Goal: Information Seeking & Learning: Find specific page/section

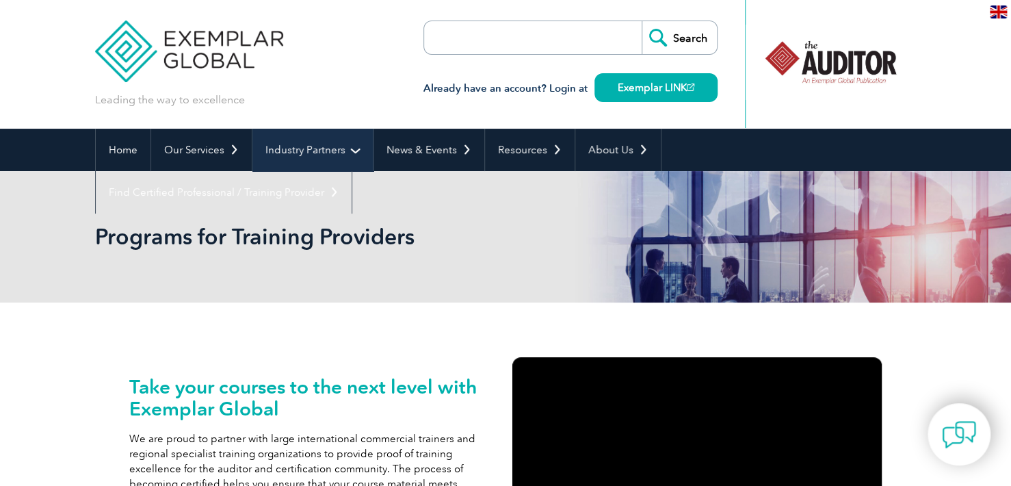
click at [312, 159] on link "Industry Partners" at bounding box center [312, 150] width 120 height 42
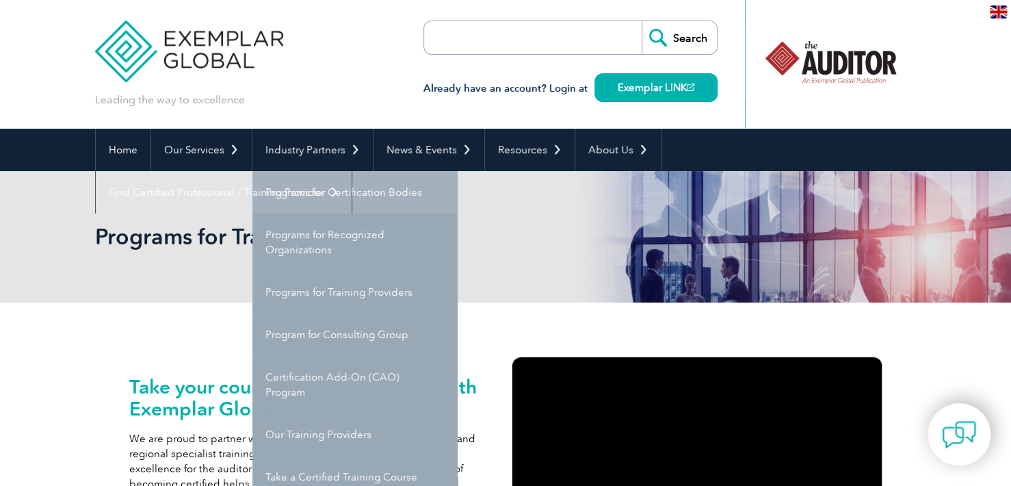
click at [354, 198] on link "Programs for Certification Bodies" at bounding box center [354, 192] width 205 height 42
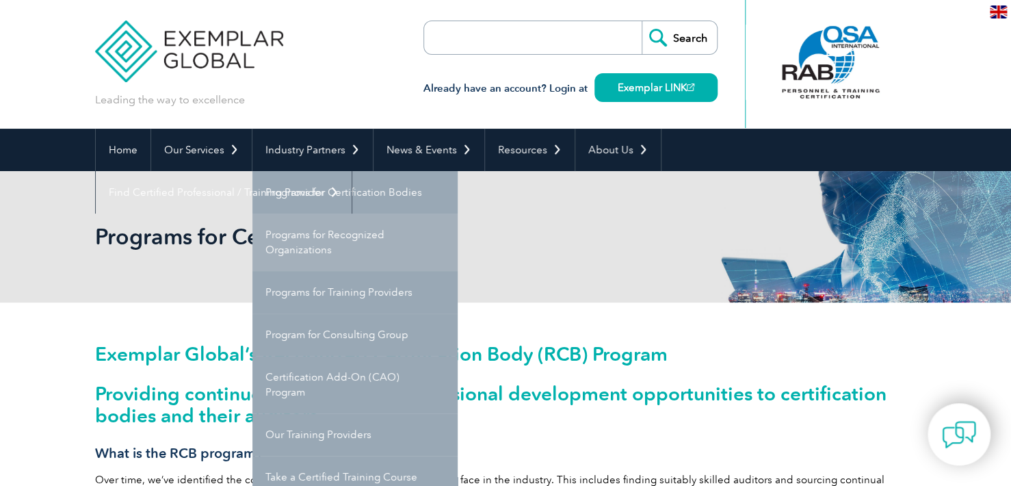
click at [323, 233] on link "Programs for Recognized Organizations" at bounding box center [354, 241] width 205 height 57
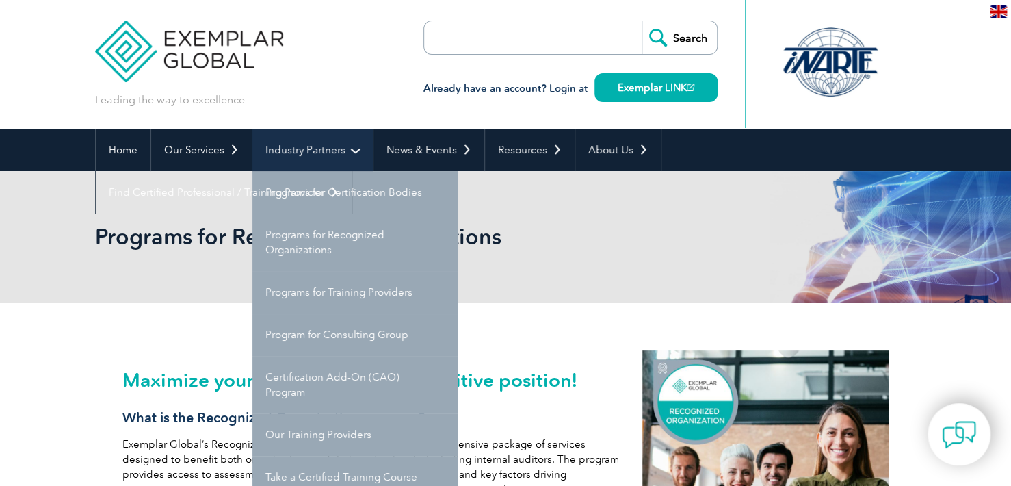
click at [305, 151] on link "Industry Partners" at bounding box center [312, 150] width 120 height 42
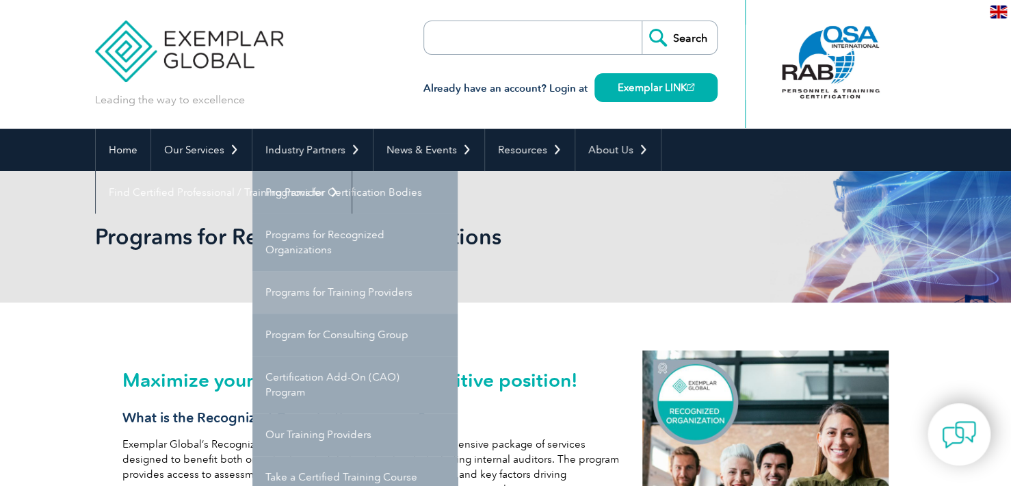
click at [398, 290] on link "Programs for Training Providers" at bounding box center [354, 292] width 205 height 42
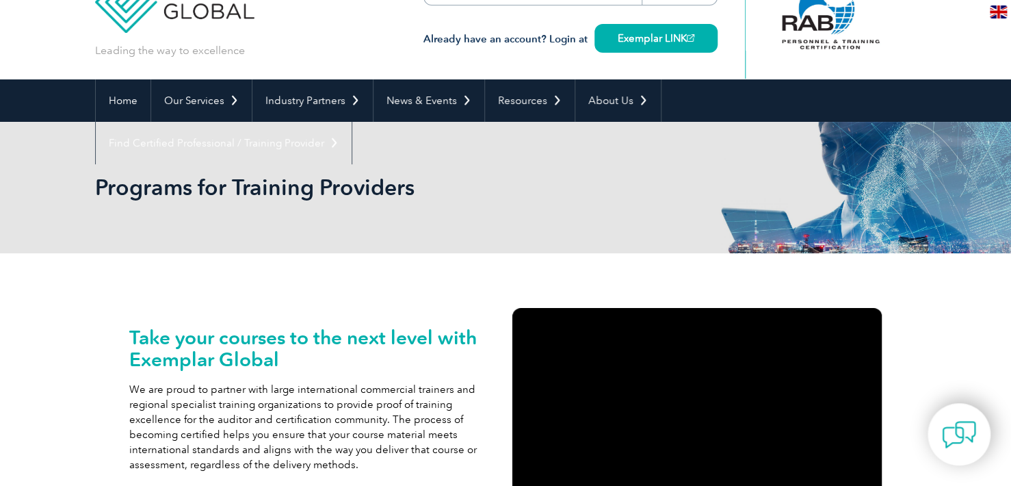
scroll to position [37, 0]
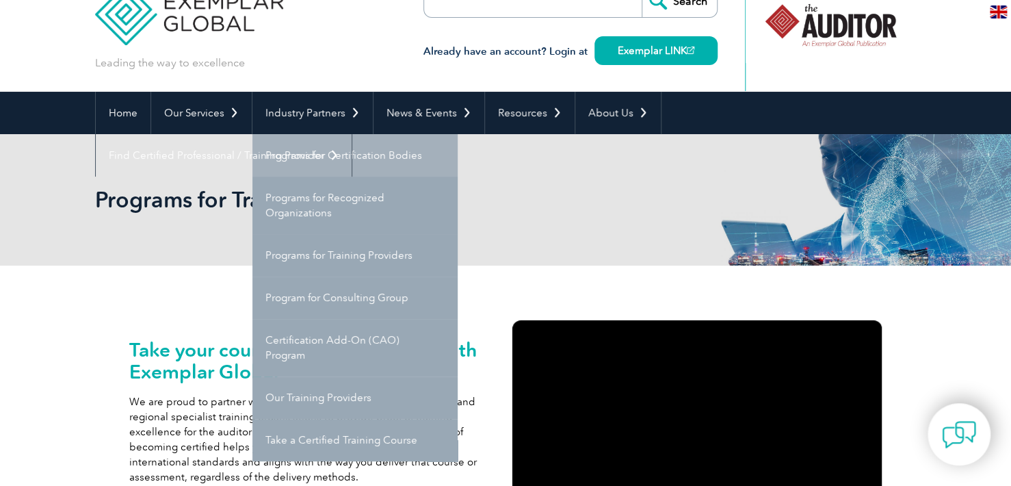
click at [332, 156] on link "Programs for Certification Bodies" at bounding box center [354, 155] width 205 height 42
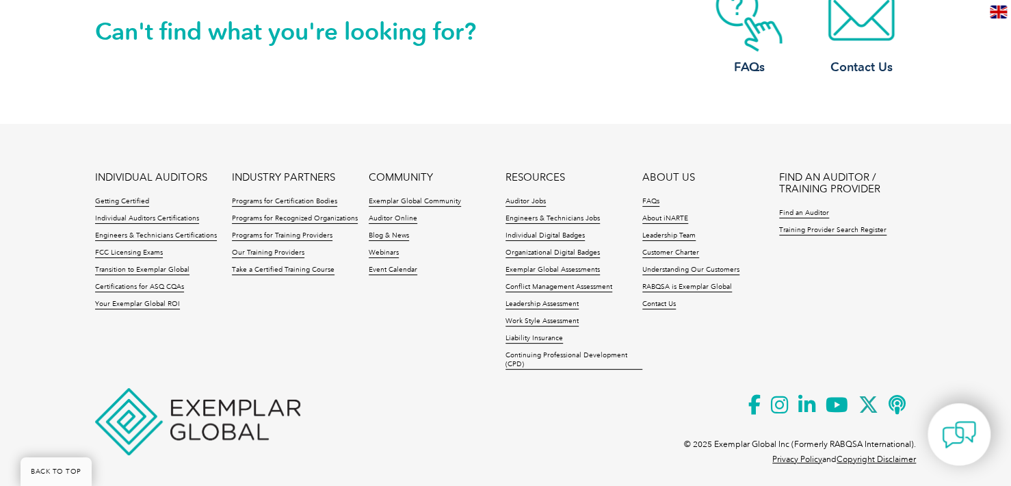
scroll to position [2525, 0]
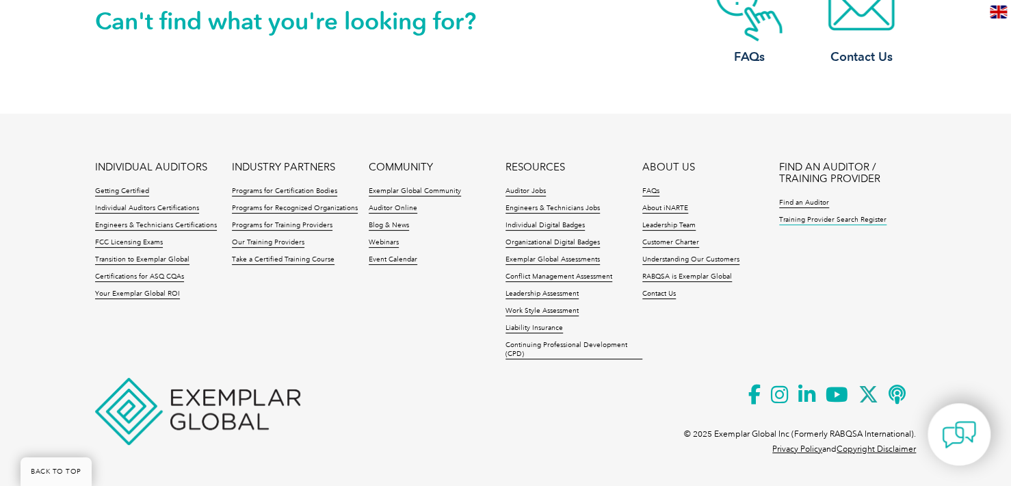
click at [821, 222] on link "Training Provider Search Register" at bounding box center [832, 220] width 107 height 10
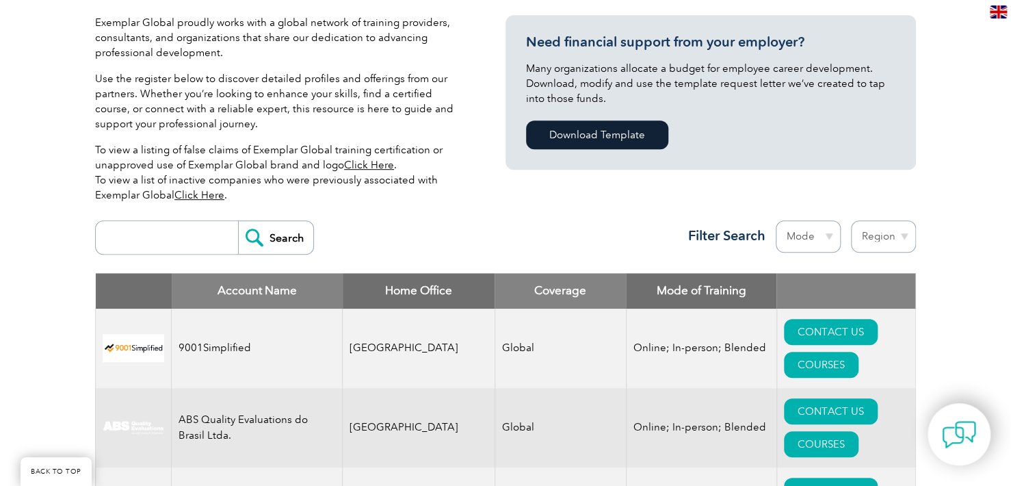
scroll to position [342, 0]
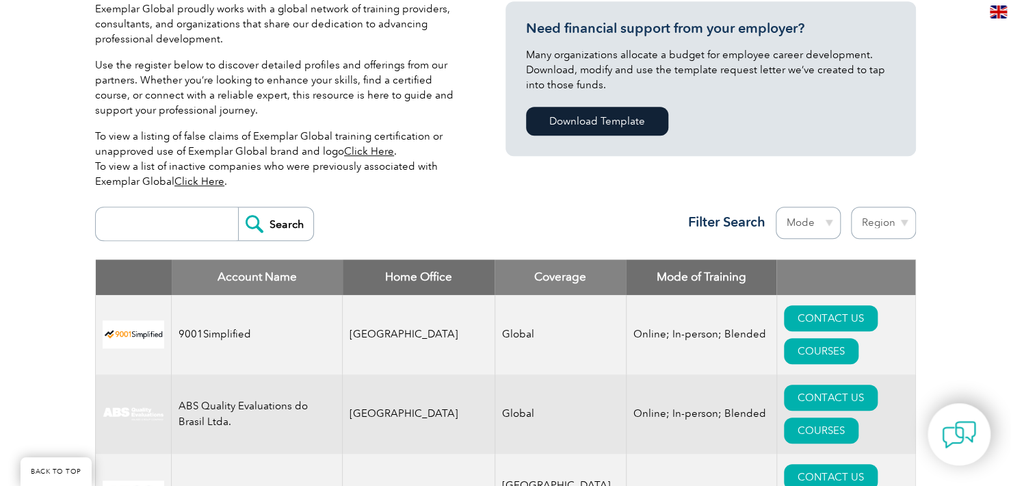
click at [200, 234] on input "search" at bounding box center [170, 223] width 135 height 33
type input "cdg"
click at [293, 224] on input "Search" at bounding box center [275, 223] width 75 height 33
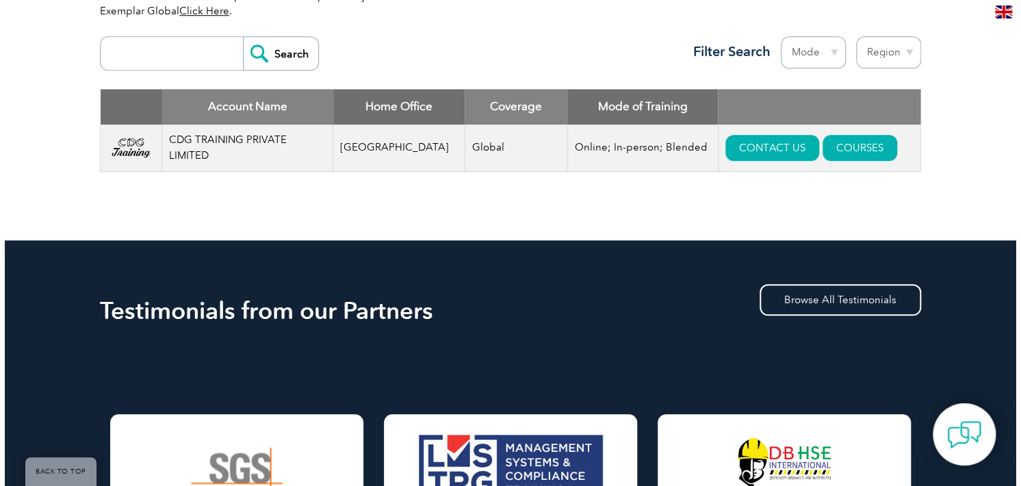
scroll to position [410, 0]
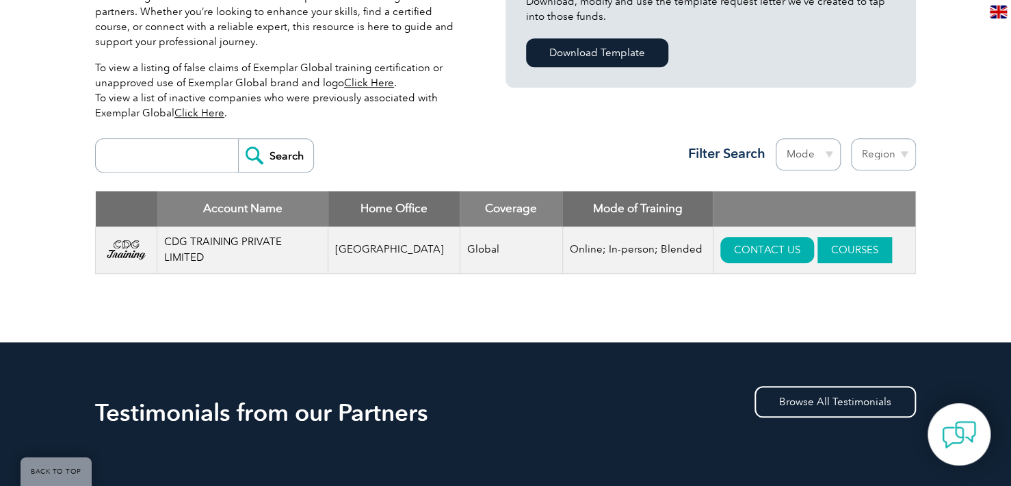
click at [826, 255] on link "COURSES" at bounding box center [854, 250] width 75 height 26
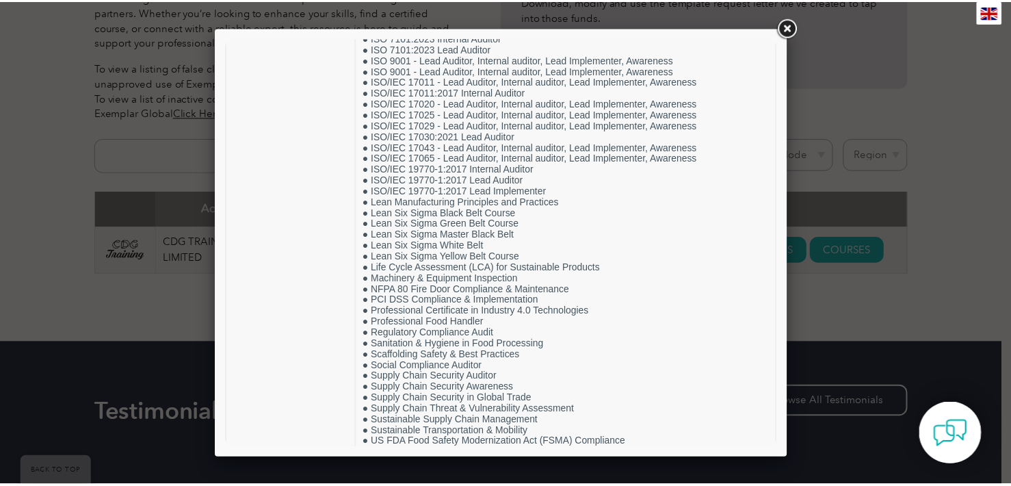
scroll to position [2623, 0]
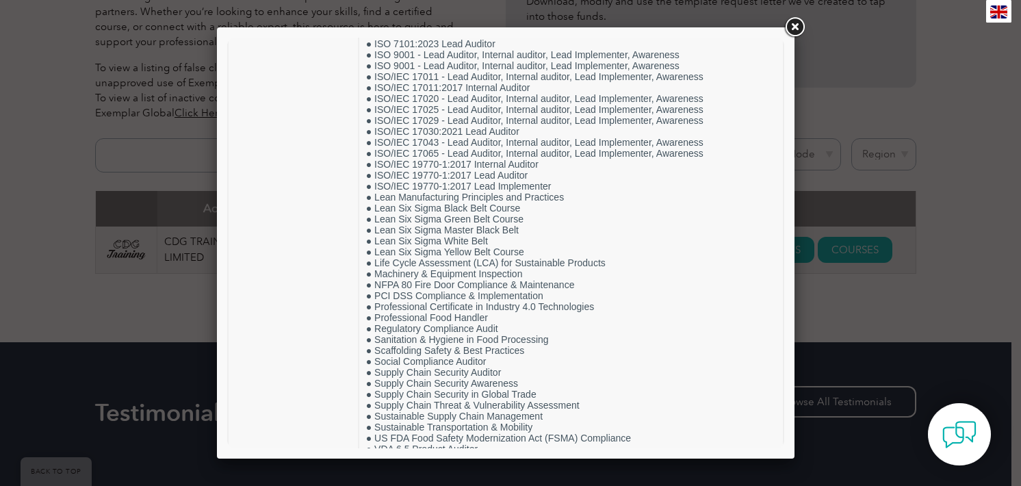
click at [796, 29] on link at bounding box center [794, 27] width 25 height 25
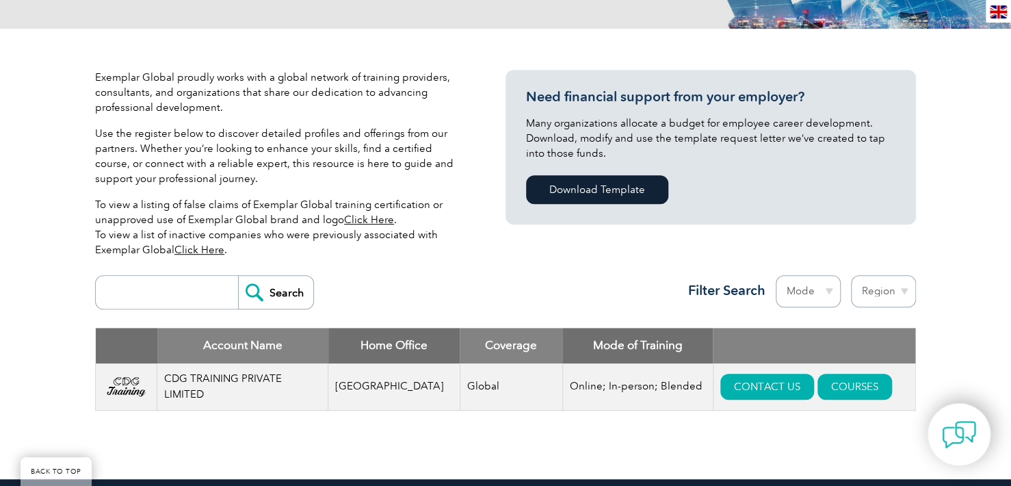
scroll to position [0, 0]
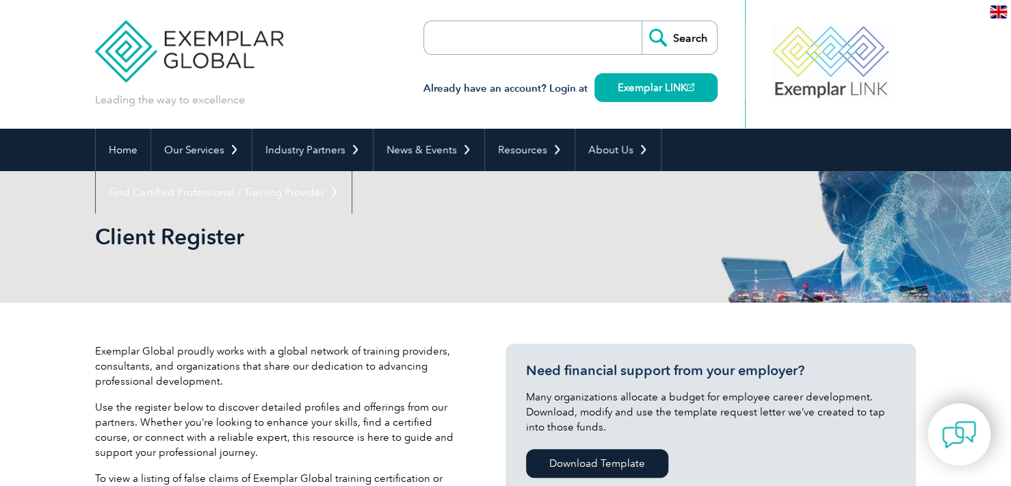
click at [538, 34] on input "search" at bounding box center [503, 37] width 144 height 33
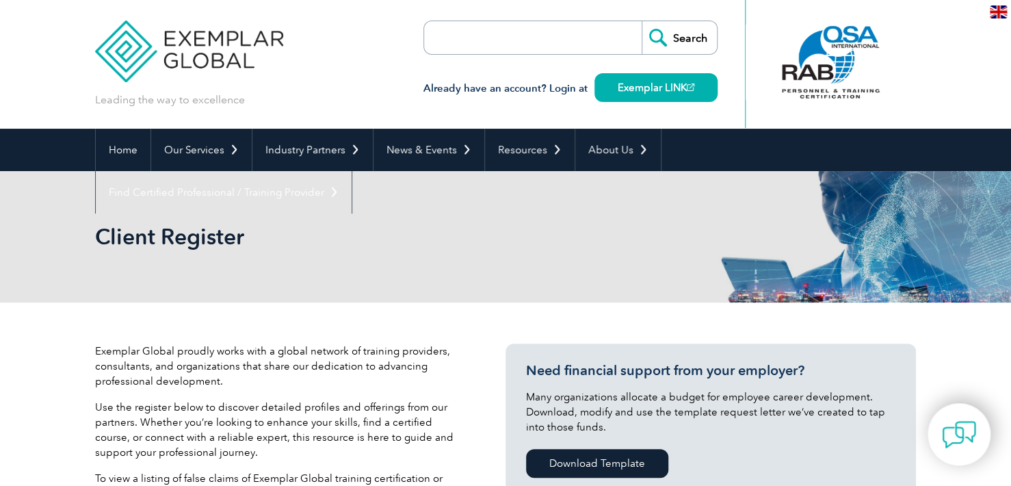
click at [566, 42] on input "search" at bounding box center [503, 37] width 144 height 33
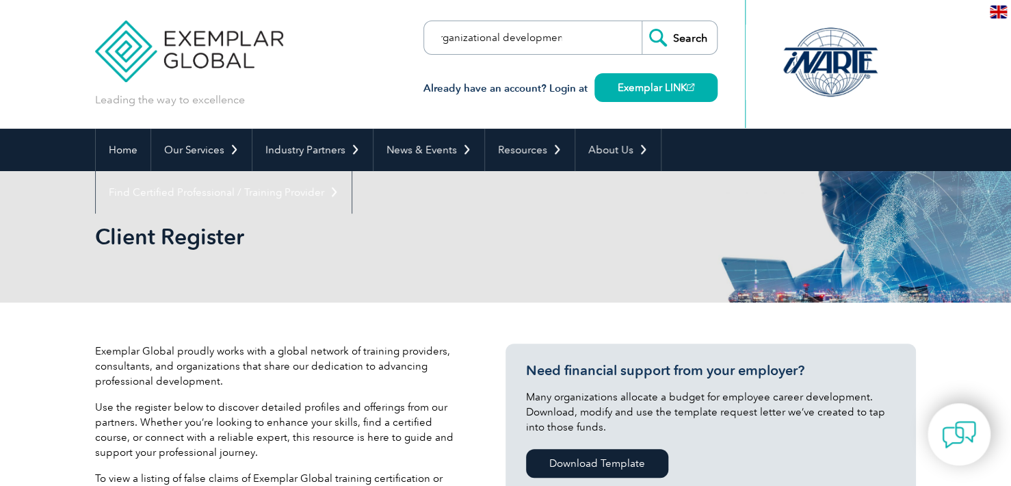
scroll to position [0, 11]
type input "organizational development"
click at [642, 21] on input "Search" at bounding box center [679, 37] width 75 height 33
click at [676, 35] on input "Search" at bounding box center [679, 37] width 75 height 33
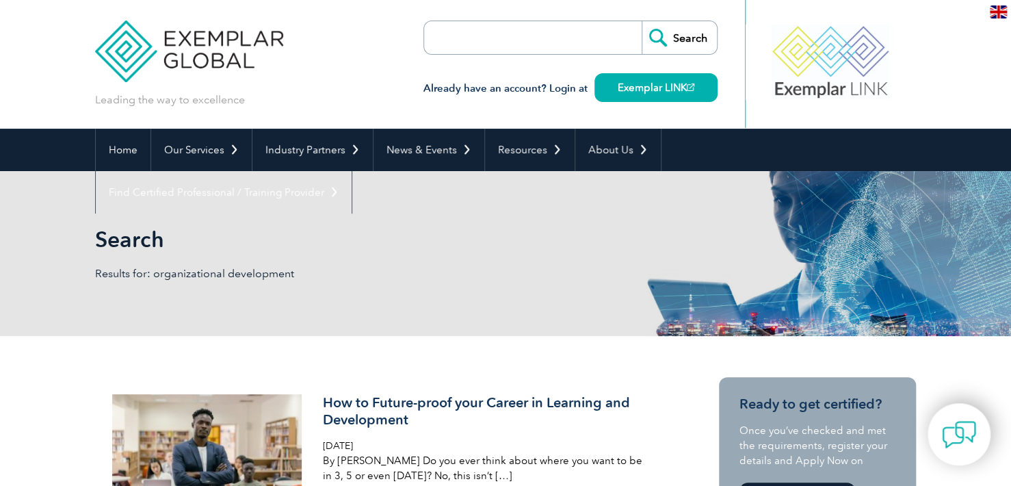
click at [514, 31] on input "search" at bounding box center [503, 37] width 144 height 33
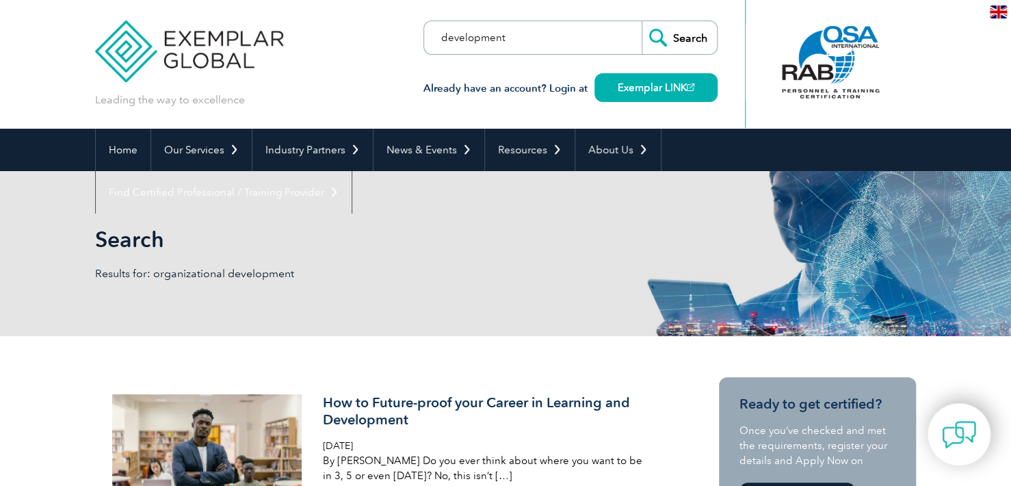
type input "development"
click at [642, 21] on input "Search" at bounding box center [679, 37] width 75 height 33
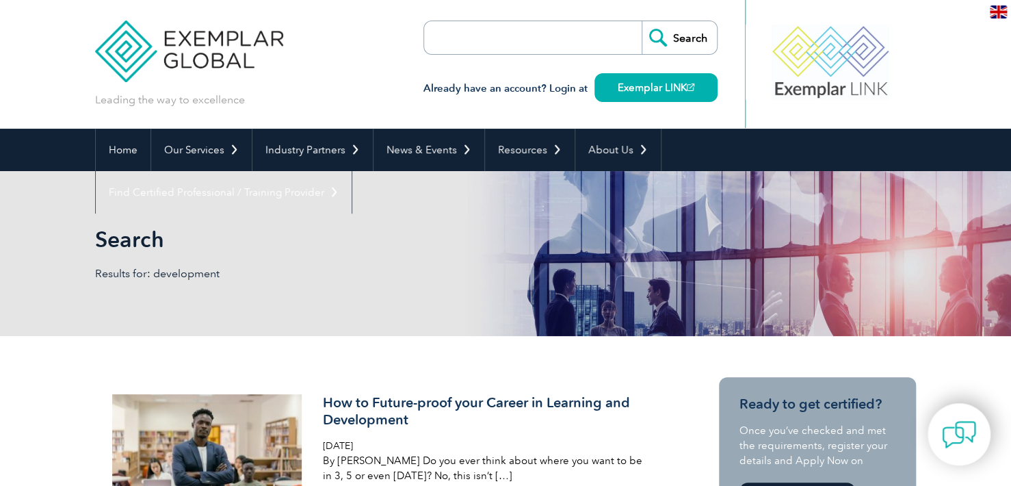
click at [490, 47] on input "search" at bounding box center [503, 37] width 144 height 33
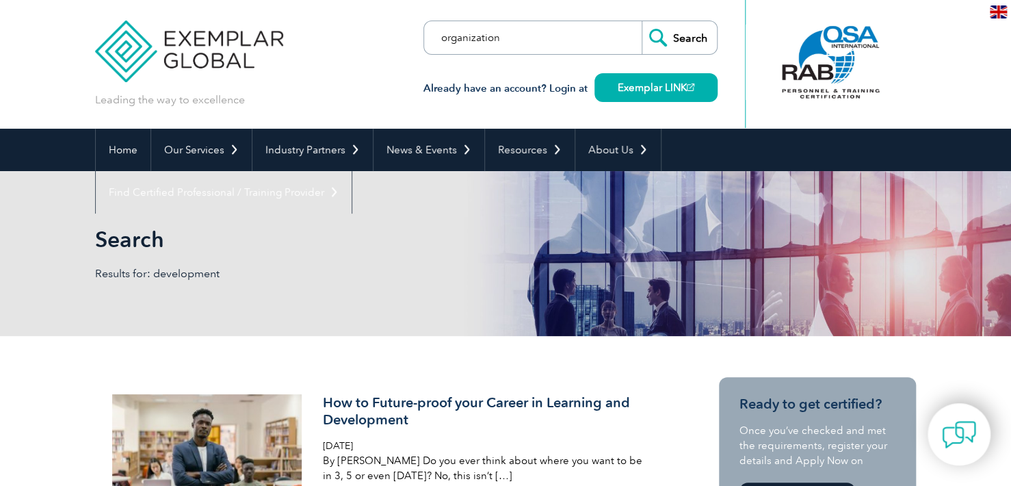
type input "organization"
click at [642, 21] on input "Search" at bounding box center [679, 37] width 75 height 33
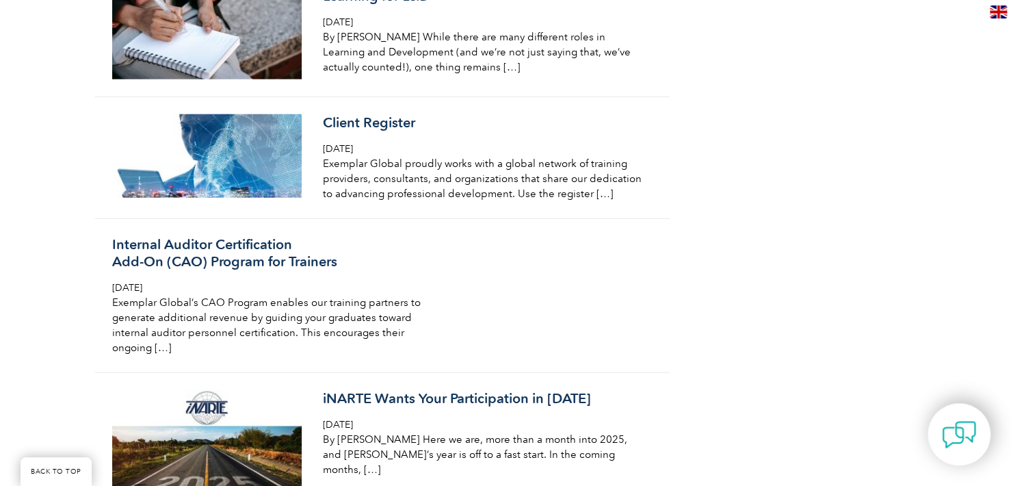
scroll to position [4241, 0]
